Goal: Task Accomplishment & Management: Use online tool/utility

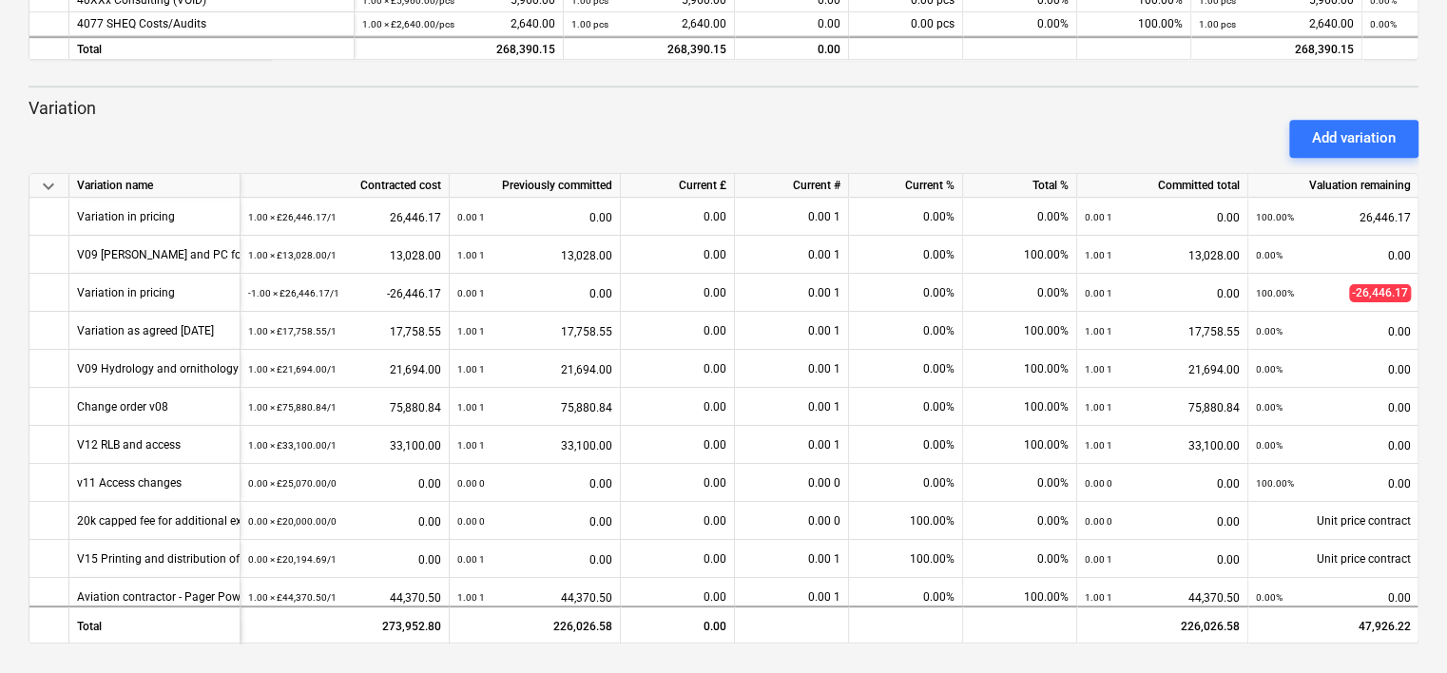
scroll to position [129, 0]
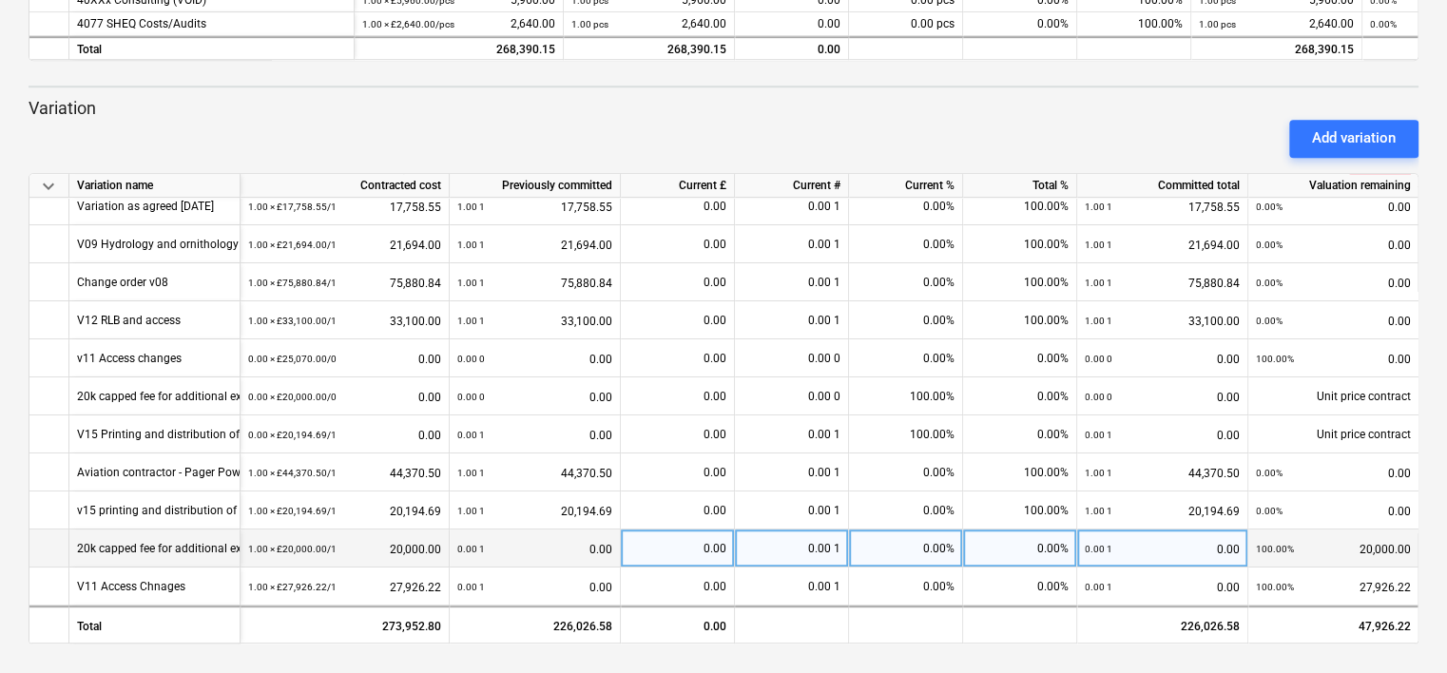
click at [685, 533] on div "0.00" at bounding box center [677, 548] width 98 height 38
type input "18919.50"
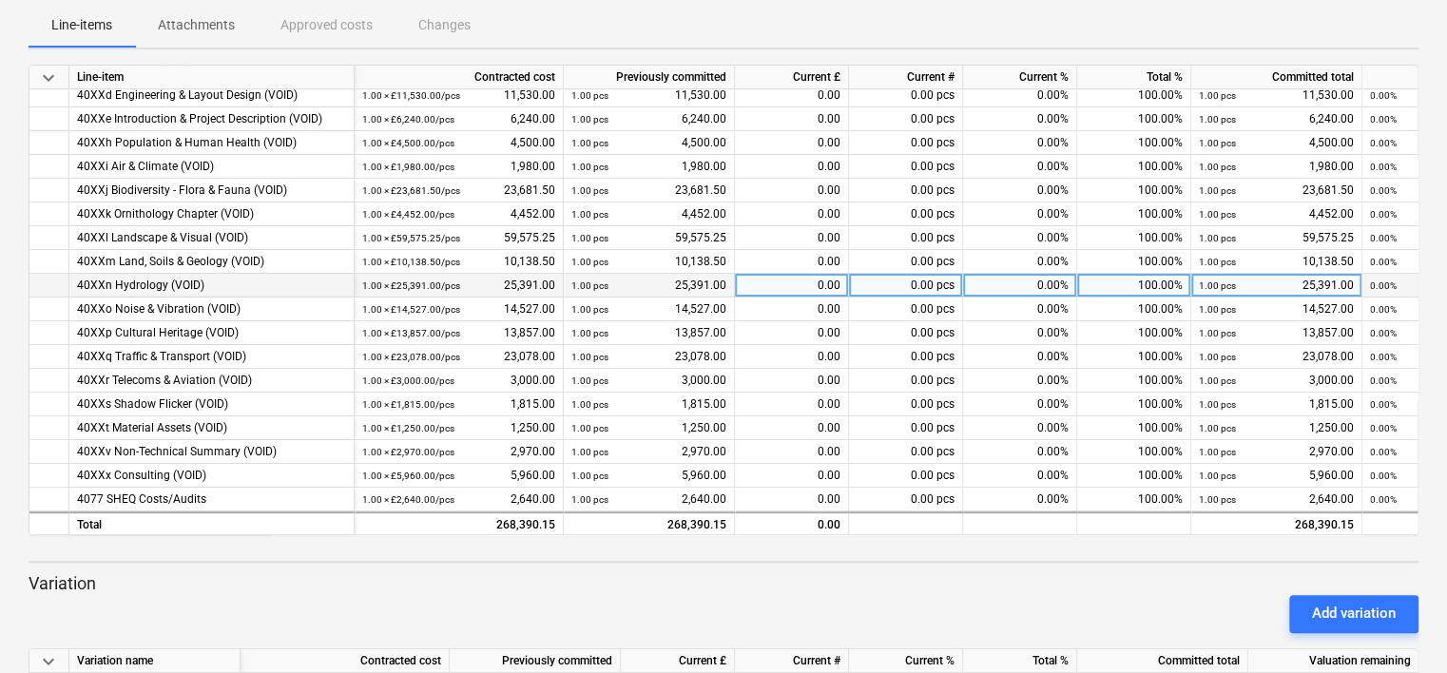
scroll to position [0, 0]
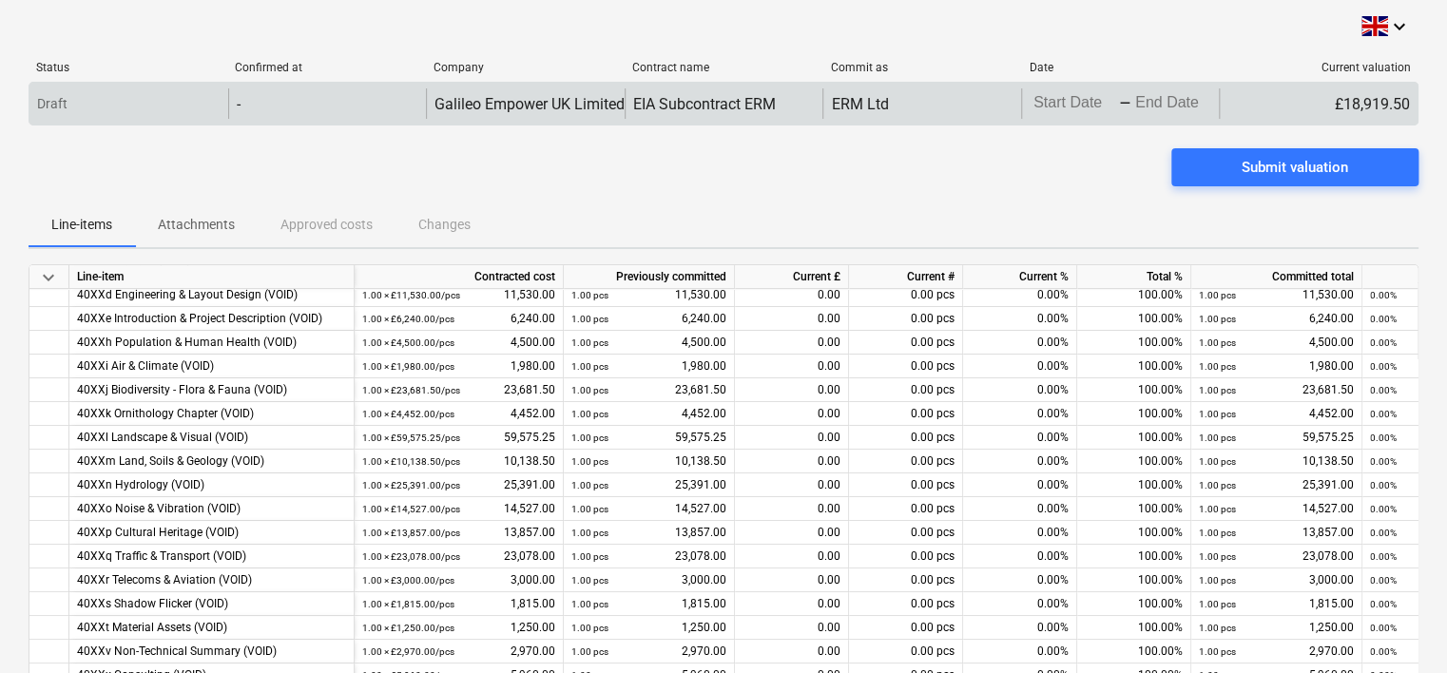
click at [1061, 105] on body "keyboard_arrow_down Status Confirmed at Company Contract name Commit as Date Cu…" at bounding box center [723, 336] width 1447 height 673
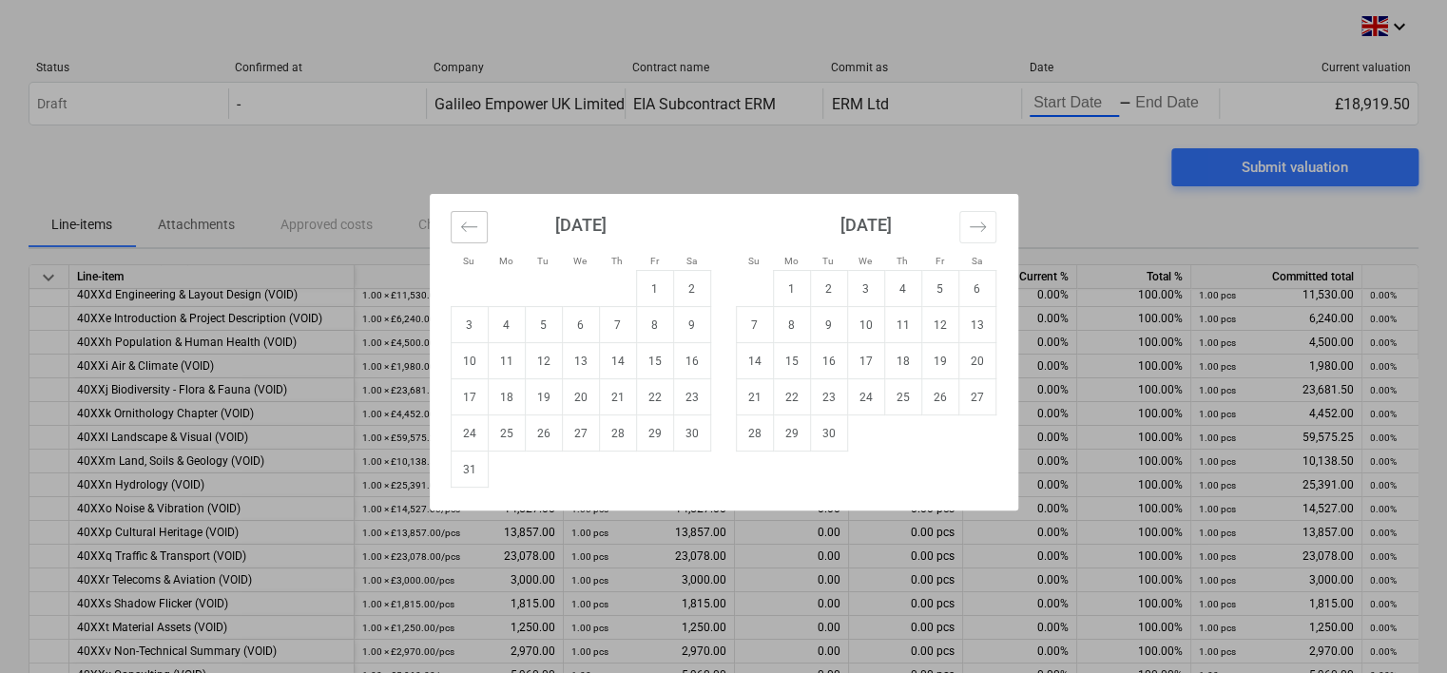
click at [460, 233] on icon "Move backward to switch to the previous month." at bounding box center [469, 227] width 18 height 18
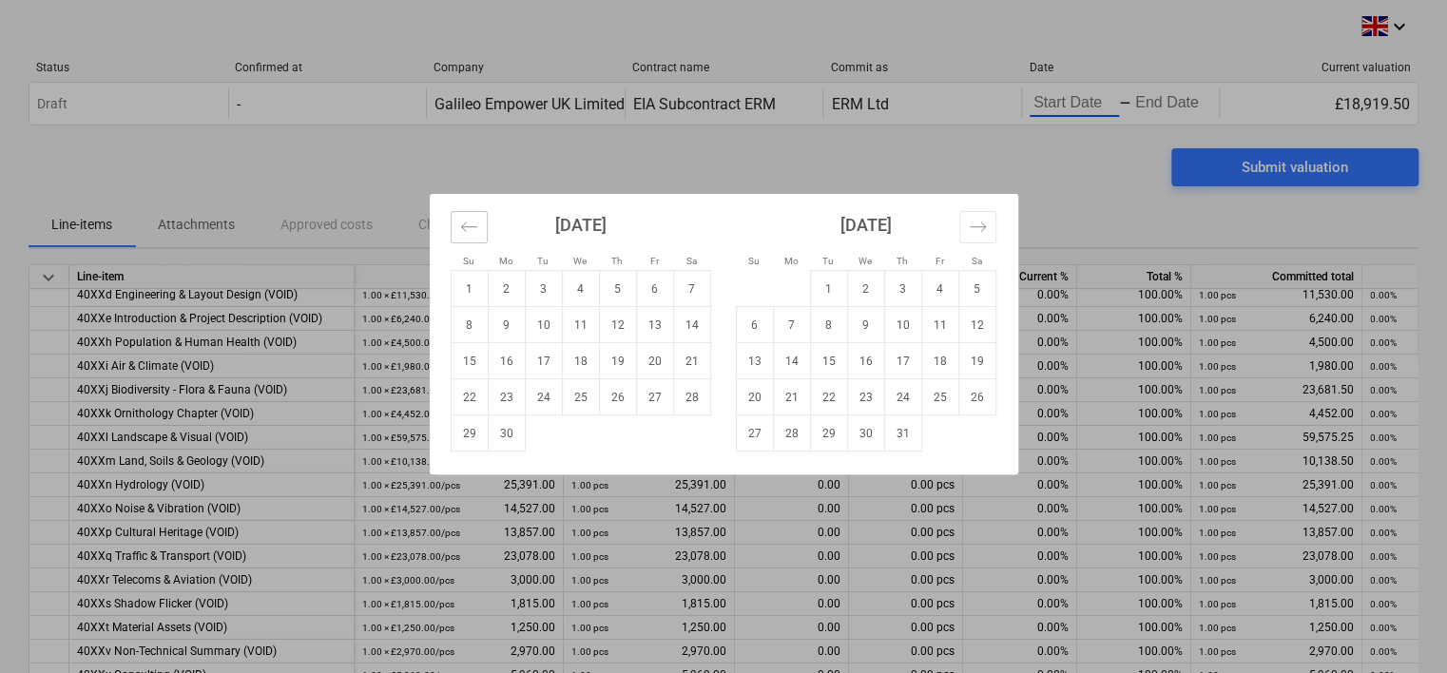
click at [460, 233] on icon "Move backward to switch to the previous month." at bounding box center [469, 227] width 18 height 18
click at [540, 285] on td "1" at bounding box center [543, 289] width 37 height 36
type input "[DATE]"
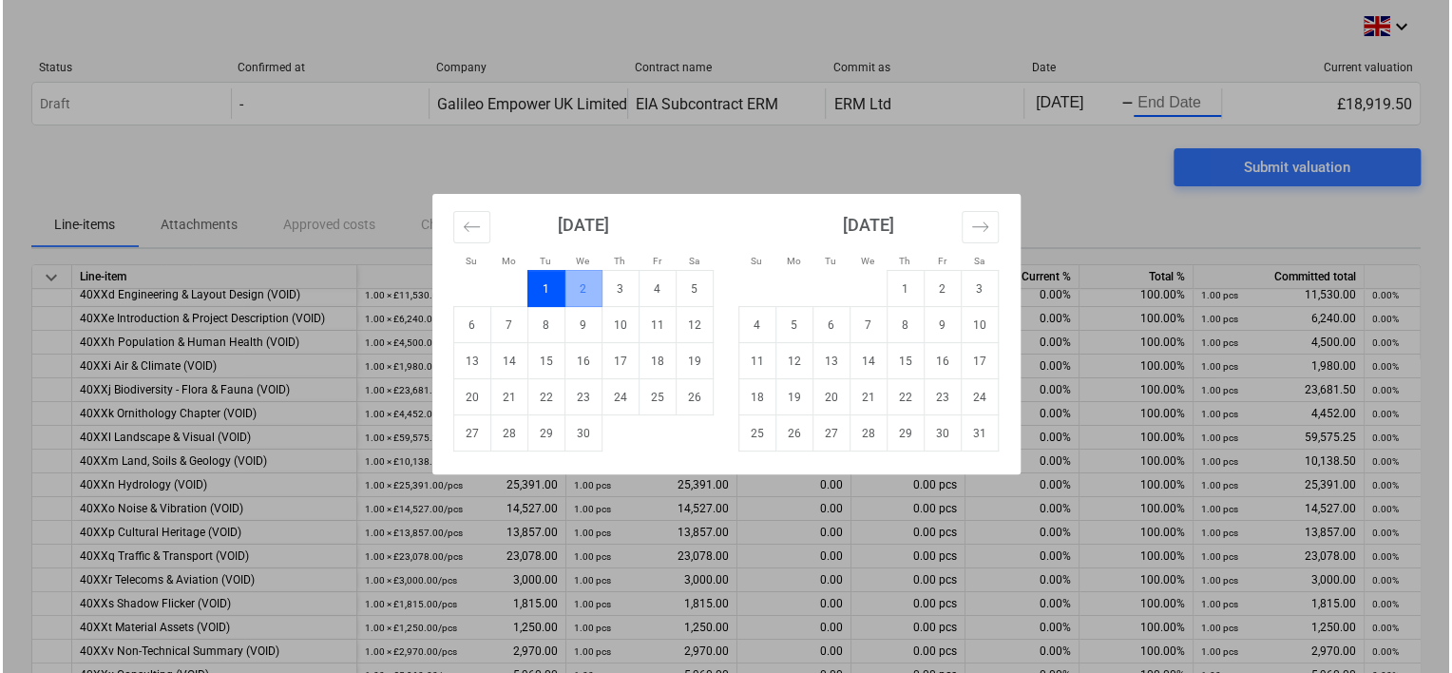
scroll to position [0, 1]
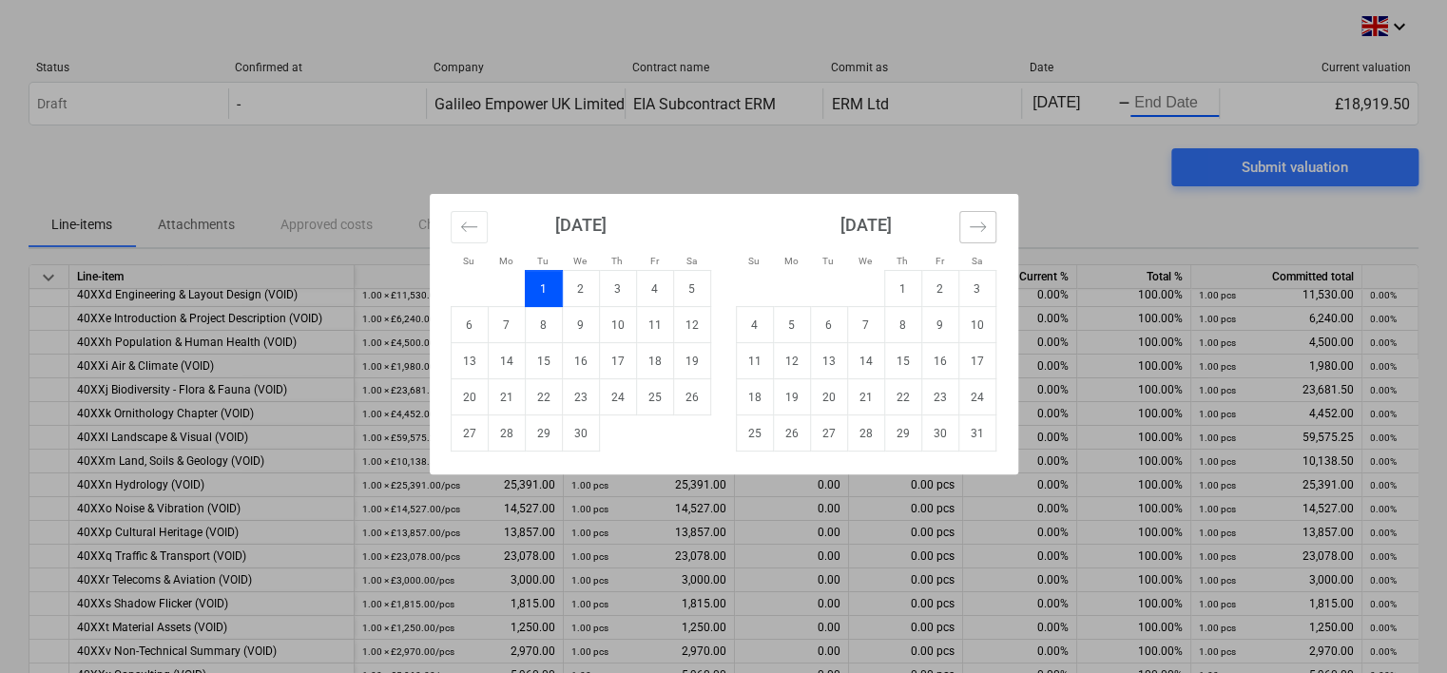
click at [976, 226] on icon "Move forward to switch to the next month." at bounding box center [978, 227] width 18 height 18
click at [976, 226] on icon "Move forward to switch to the next month." at bounding box center [977, 226] width 16 height 10
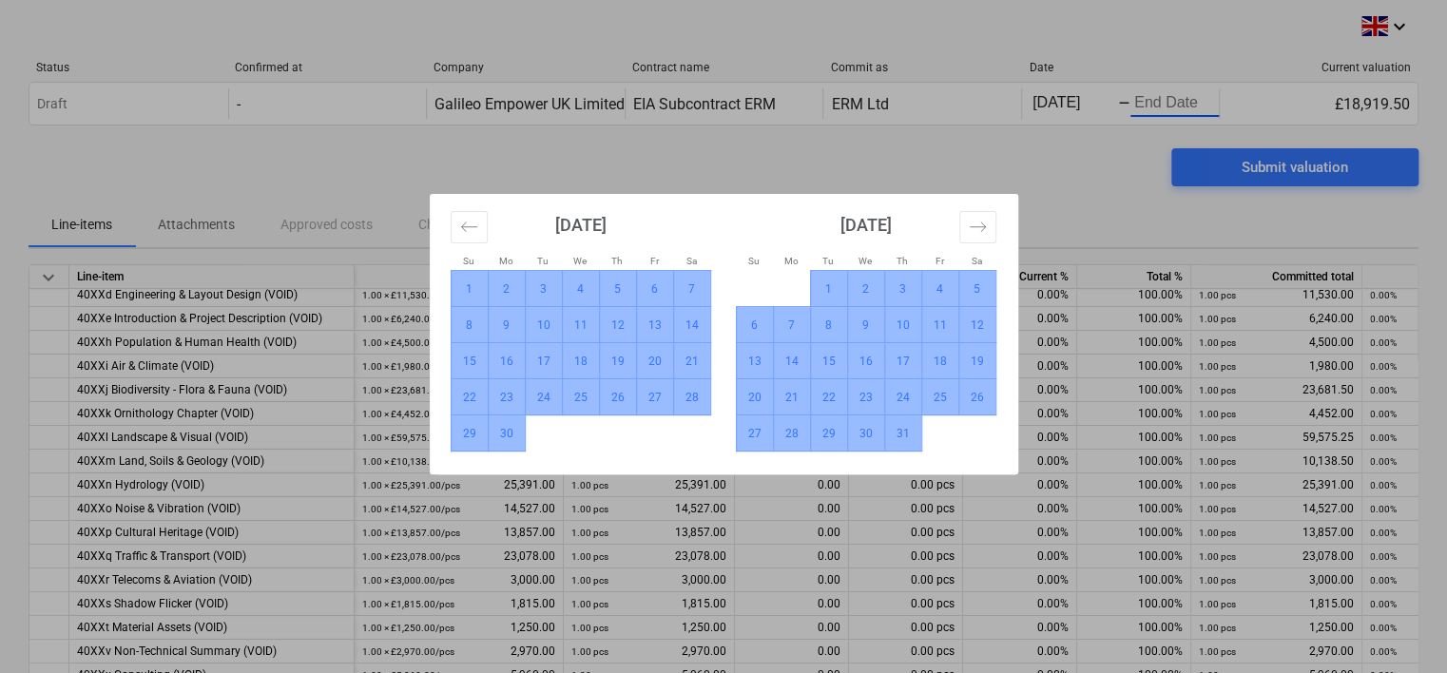
click at [890, 440] on td "31" at bounding box center [902, 433] width 37 height 36
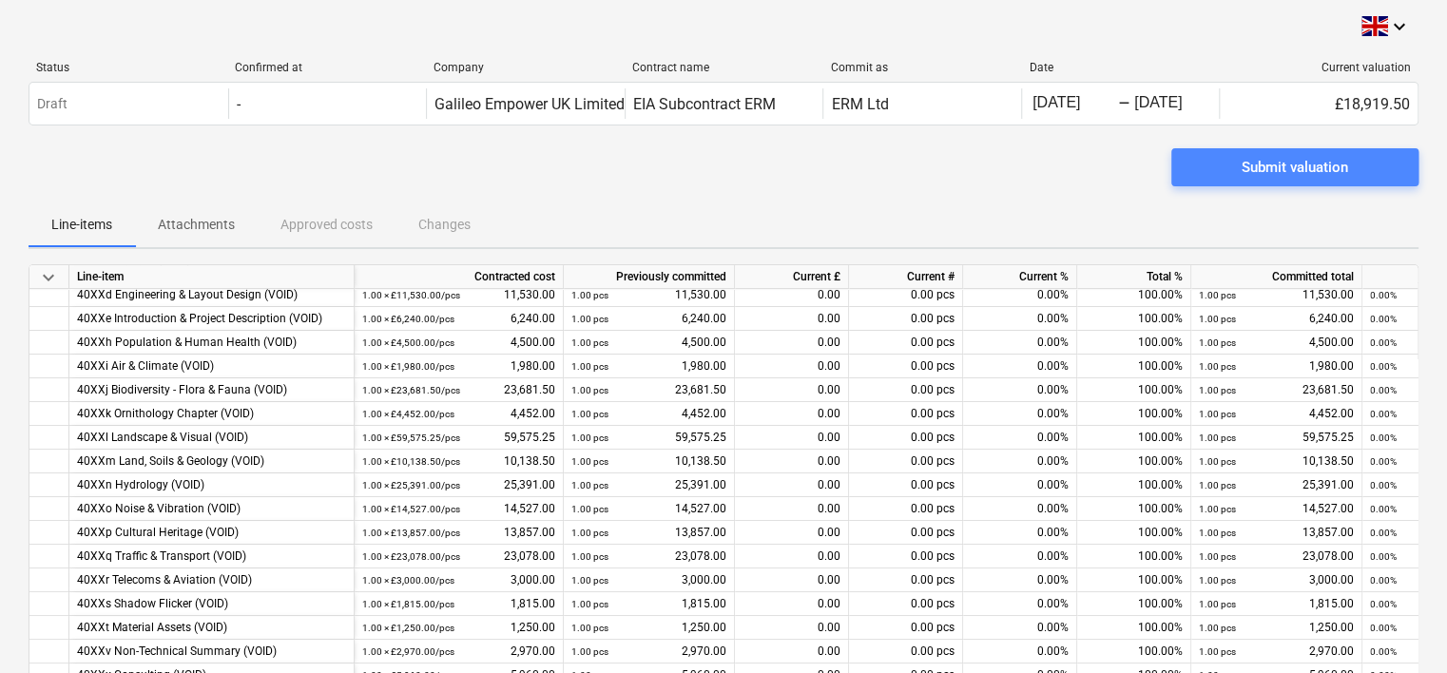
click at [1333, 163] on div "Submit valuation" at bounding box center [1294, 167] width 106 height 25
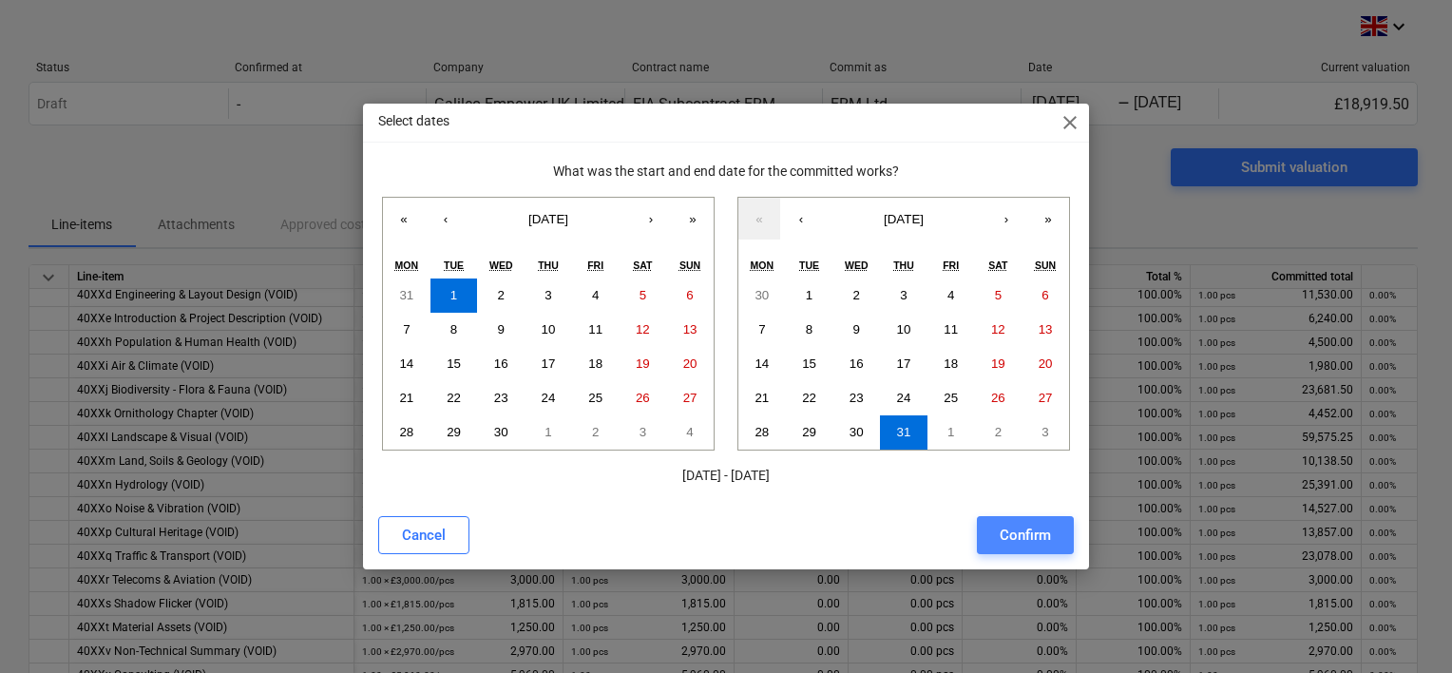
click at [1035, 532] on div "Confirm" at bounding box center [1025, 535] width 51 height 25
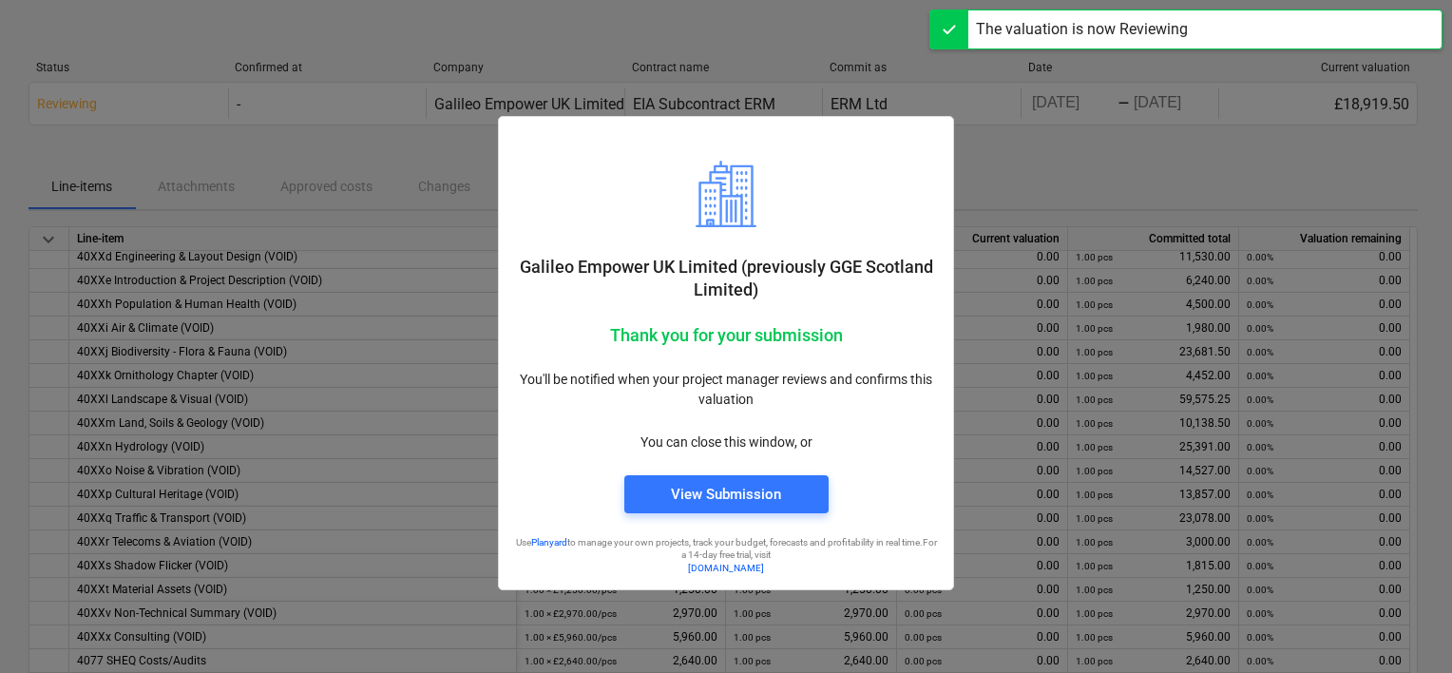
scroll to position [148, 0]
drag, startPoint x: 1001, startPoint y: 166, endPoint x: 1002, endPoint y: 148, distance: 18.1
click at [1001, 166] on div at bounding box center [726, 336] width 1452 height 673
